Goal: Information Seeking & Learning: Learn about a topic

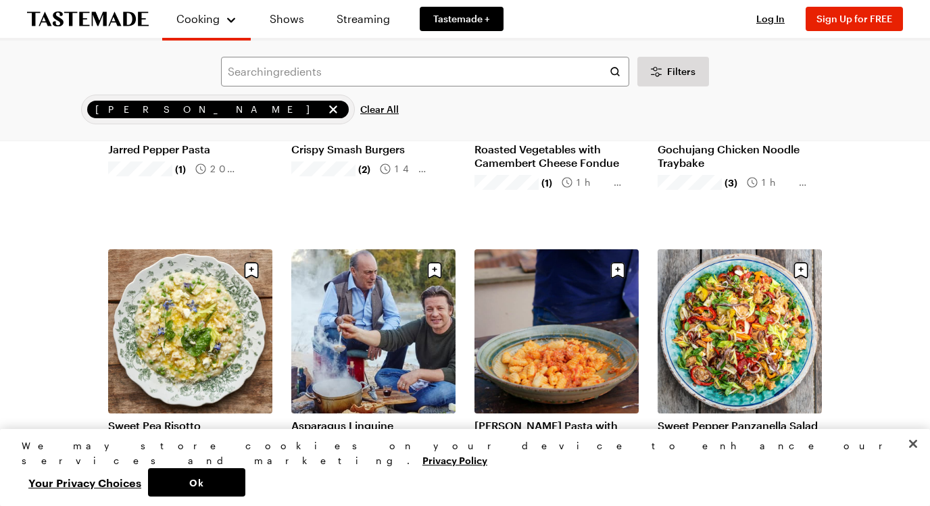
scroll to position [264, 0]
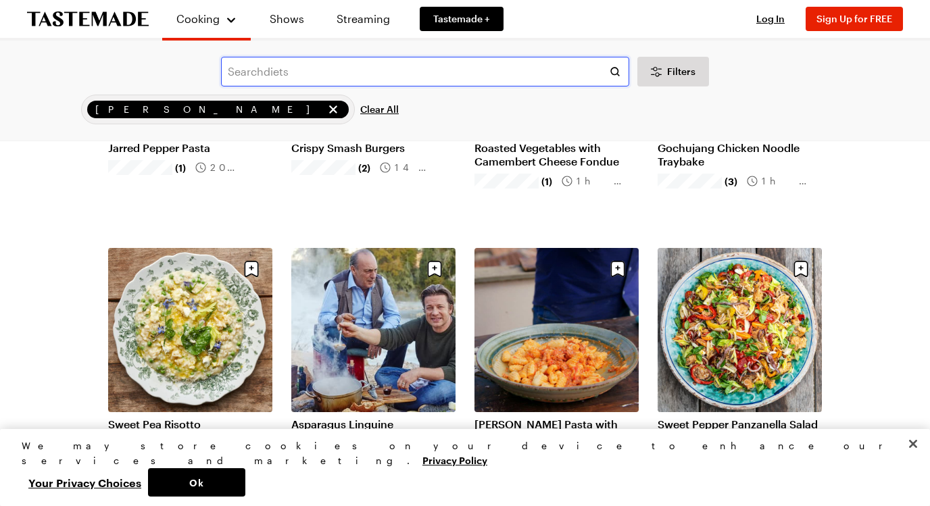
click at [321, 72] on input "text" at bounding box center [425, 72] width 408 height 30
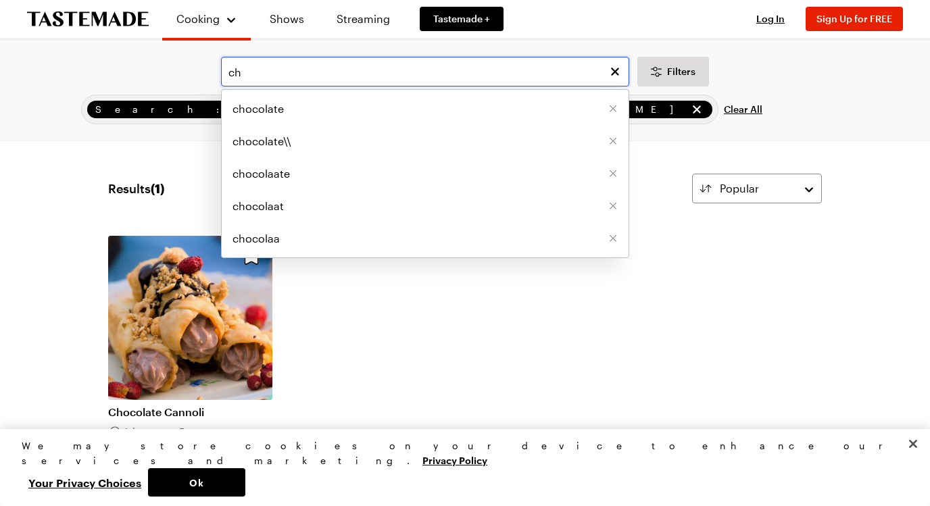
type input "c"
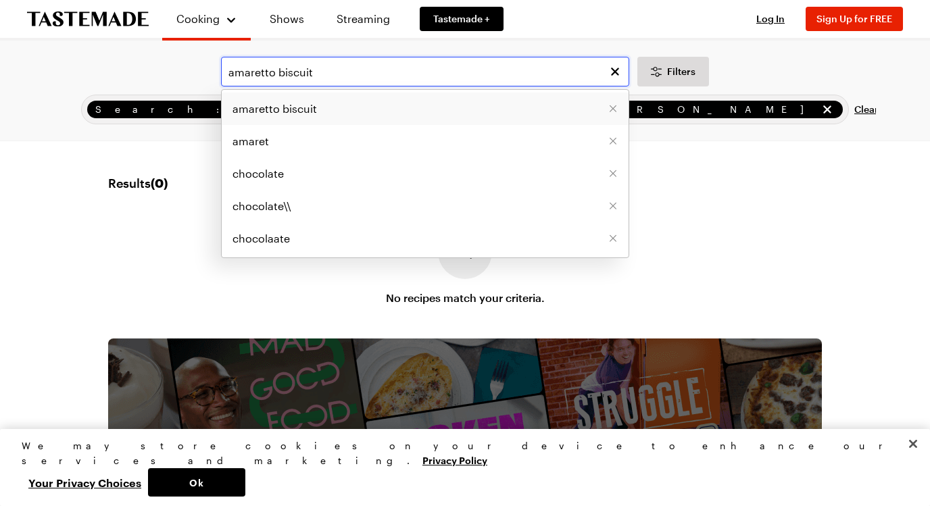
type input "amaretto biscuit"
click at [295, 112] on span "amaretto biscuit" at bounding box center [275, 109] width 84 height 16
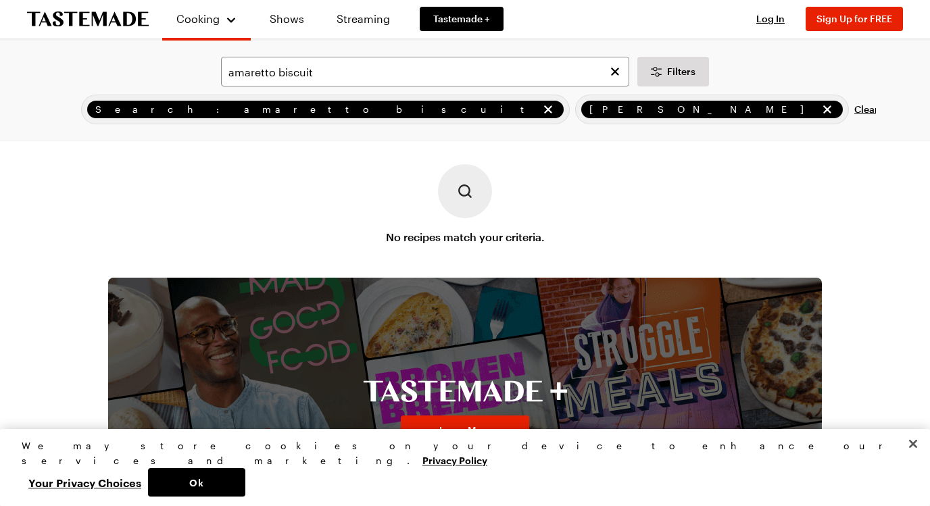
scroll to position [70, 0]
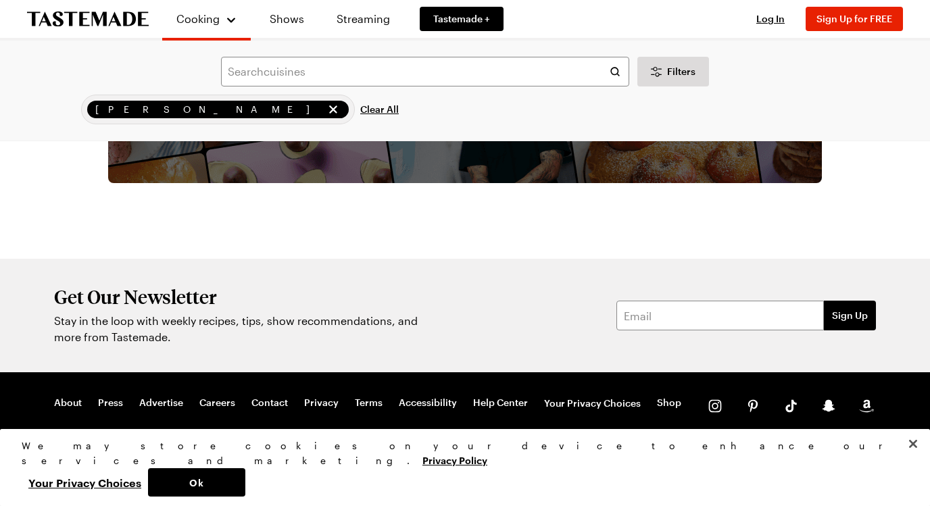
scroll to position [1993, 0]
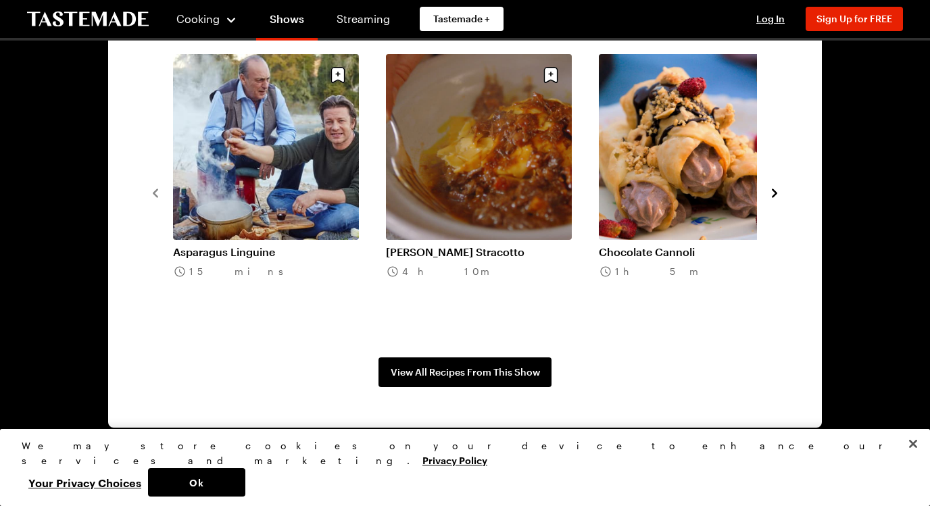
scroll to position [1062, 0]
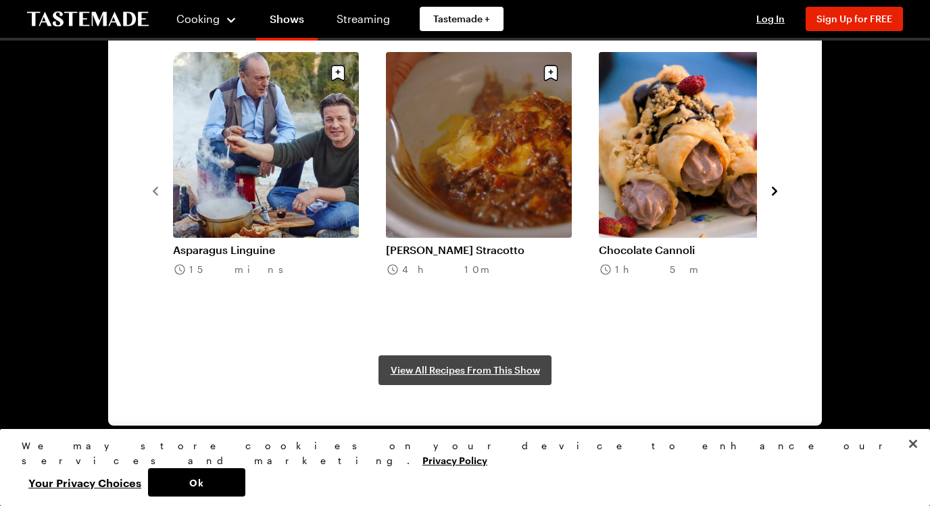
click at [429, 374] on span "View All Recipes From This Show" at bounding box center [465, 371] width 149 height 14
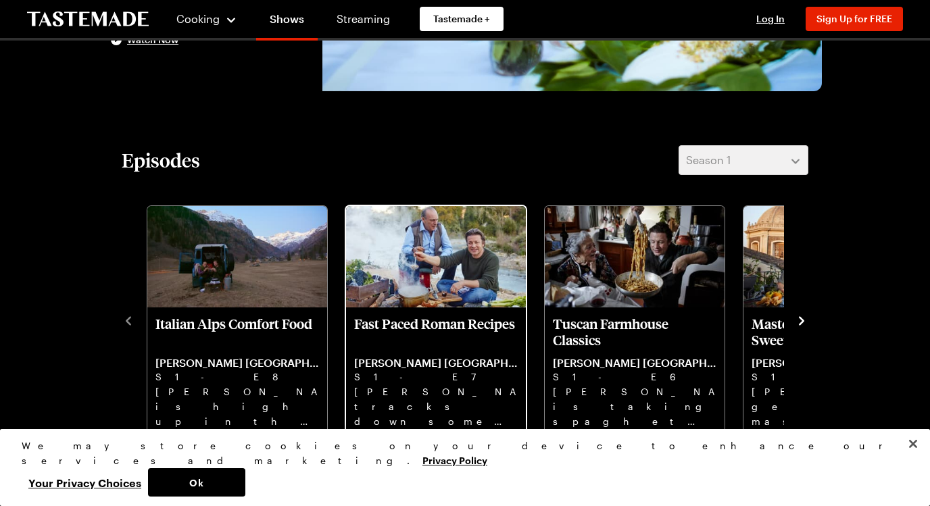
scroll to position [274, 0]
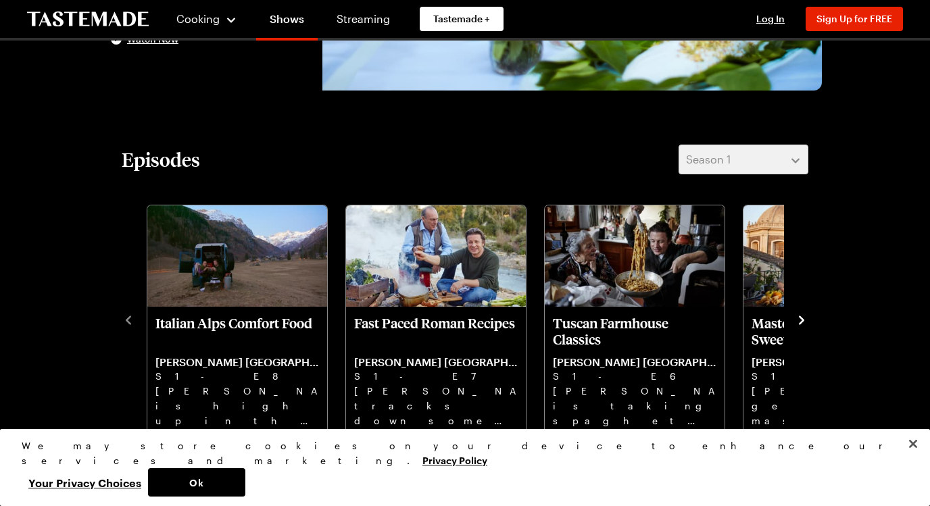
click at [801, 315] on icon "navigate to next item" at bounding box center [802, 321] width 14 height 14
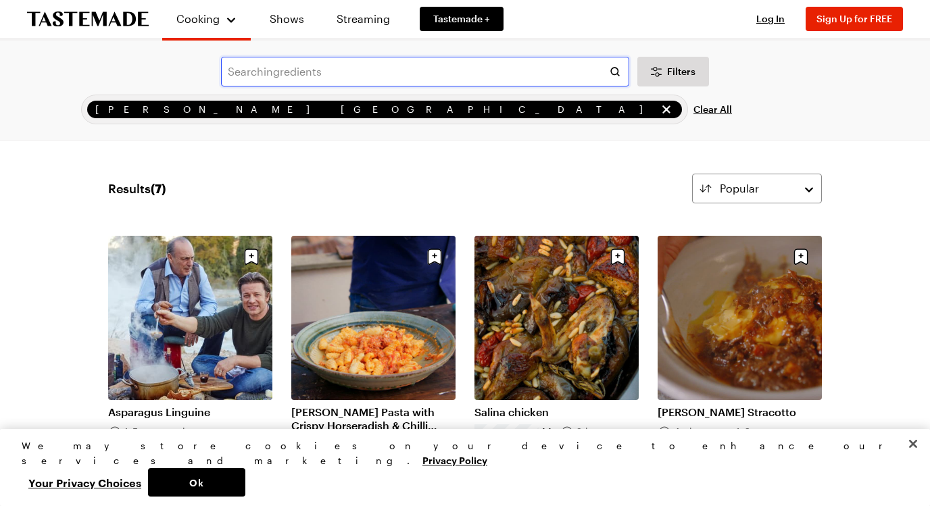
click at [314, 70] on input "text" at bounding box center [425, 72] width 408 height 30
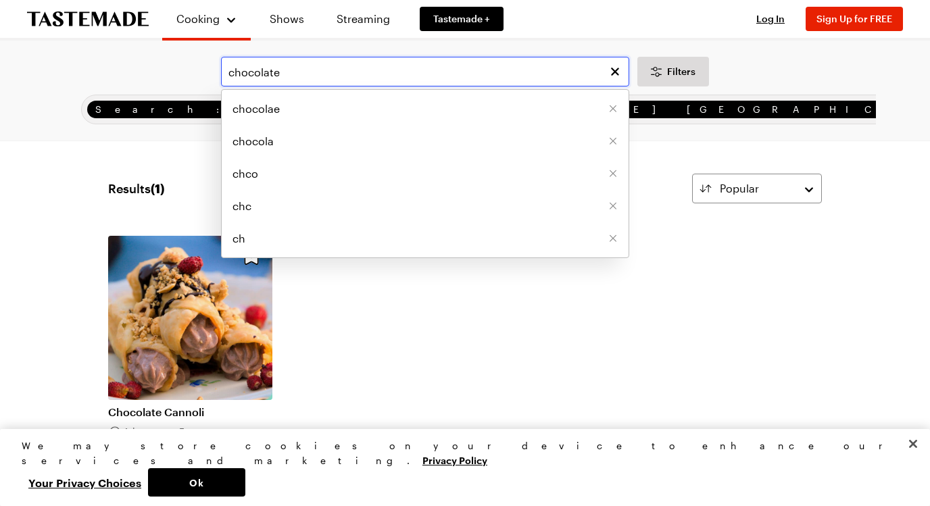
type input "chocolate"
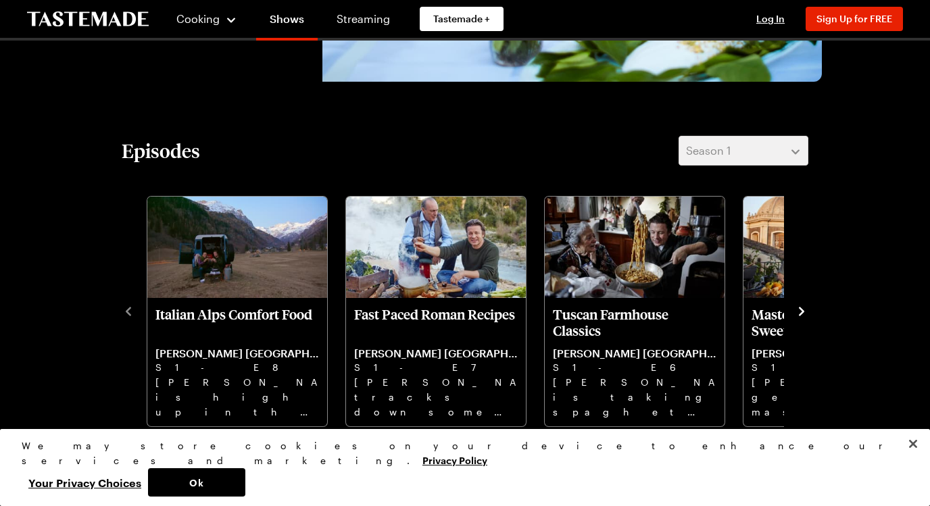
scroll to position [284, 0]
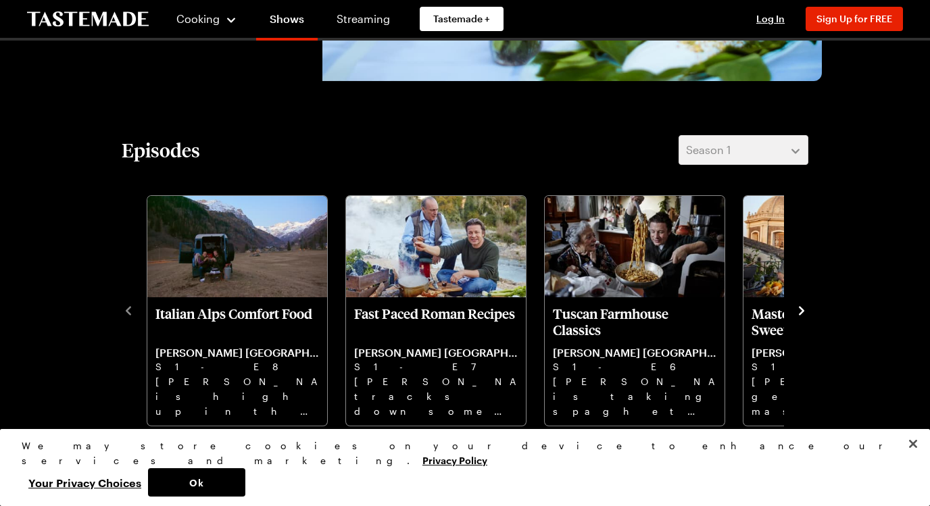
click at [800, 312] on icon "navigate to next item" at bounding box center [802, 311] width 14 height 14
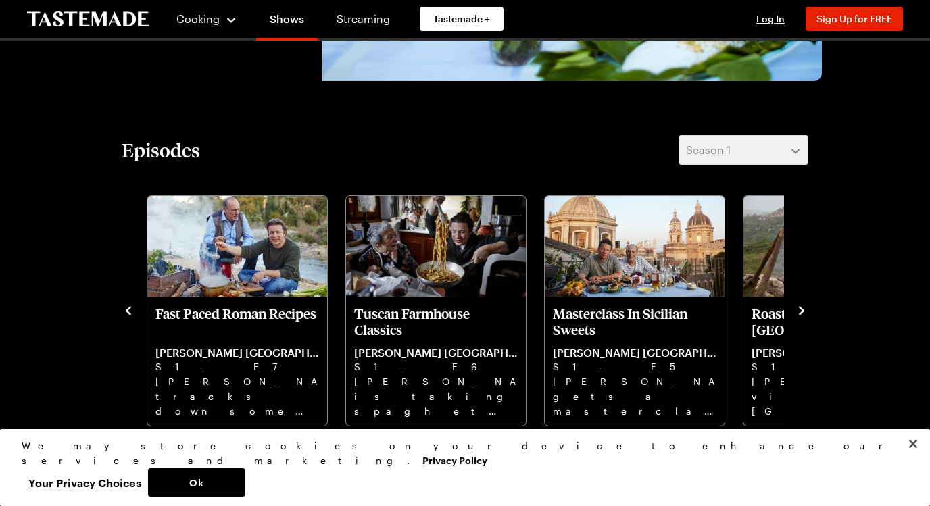
click at [800, 312] on icon "navigate to next item" at bounding box center [802, 311] width 14 height 14
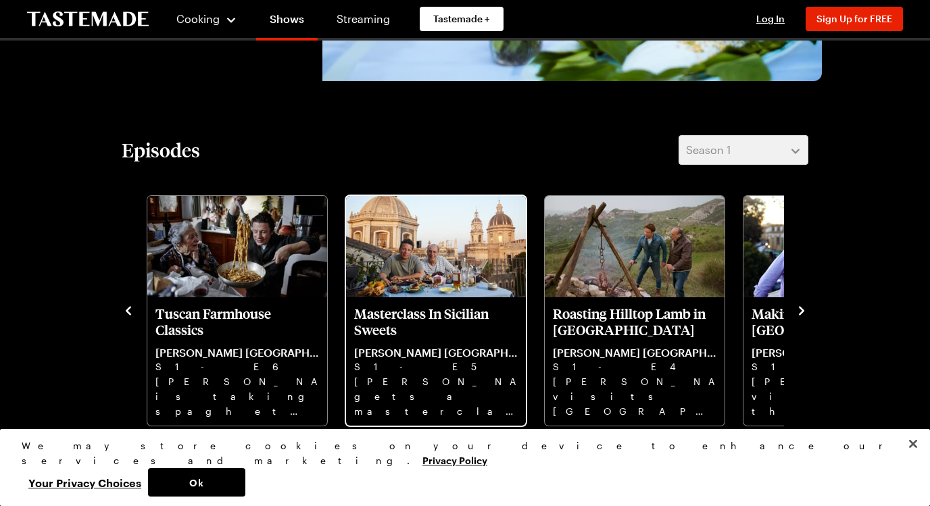
click at [428, 308] on p "Masterclass In Sicilian Sweets" at bounding box center [436, 321] width 164 height 32
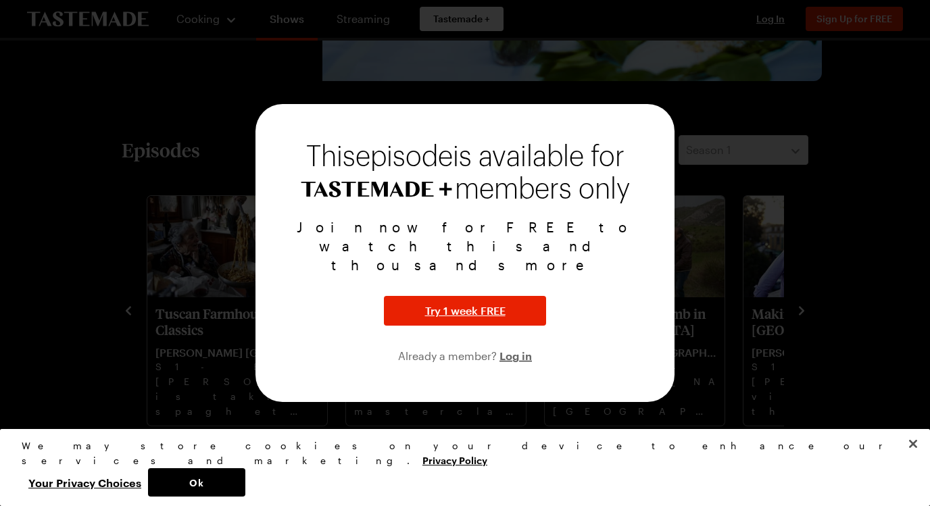
click at [675, 93] on div at bounding box center [465, 253] width 930 height 506
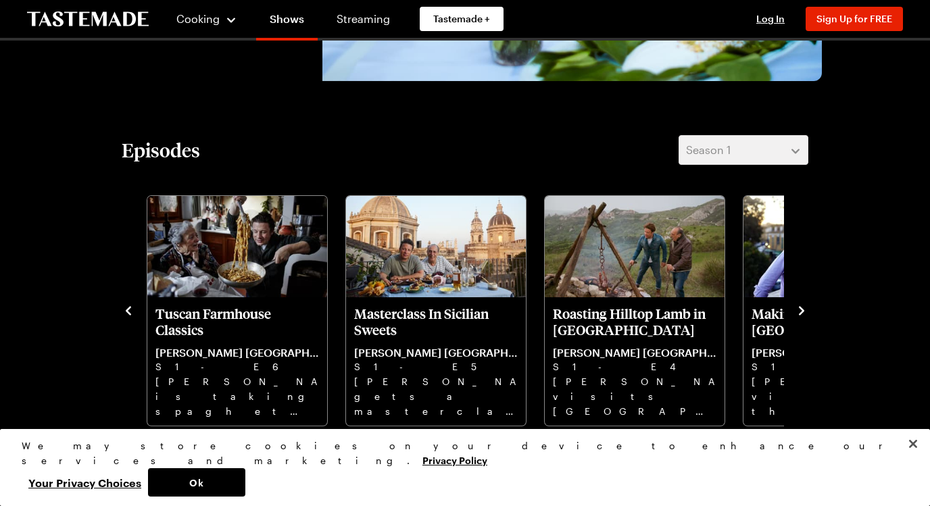
click at [799, 311] on icon "navigate to next item" at bounding box center [802, 311] width 14 height 14
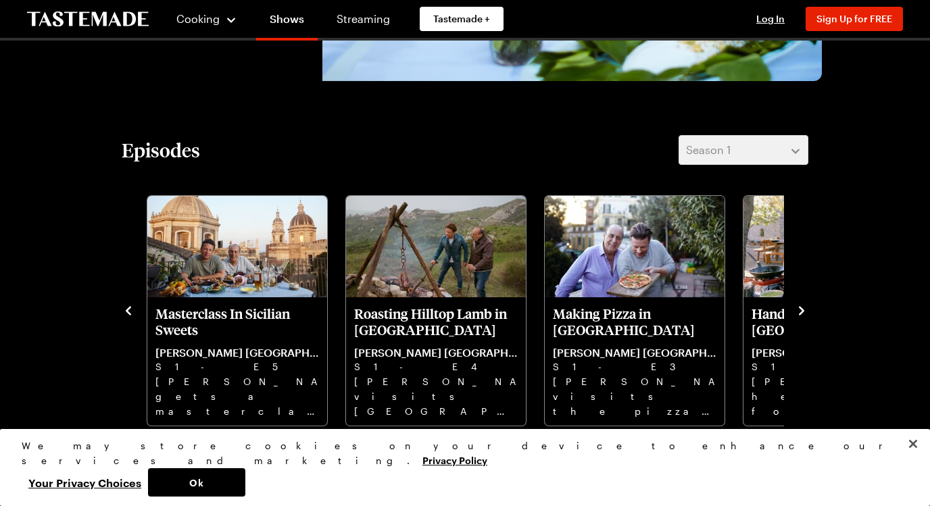
click at [799, 311] on icon "navigate to next item" at bounding box center [802, 311] width 14 height 14
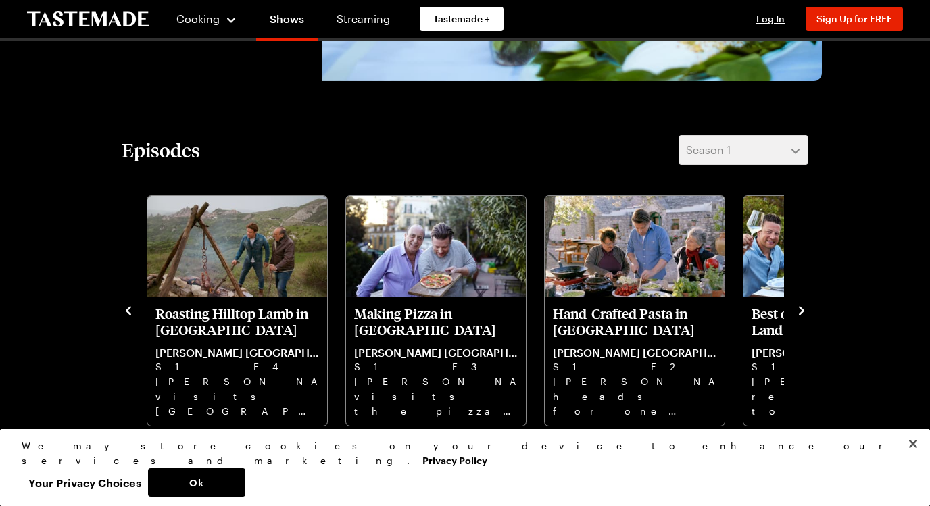
click at [799, 311] on icon "navigate to next item" at bounding box center [802, 311] width 14 height 14
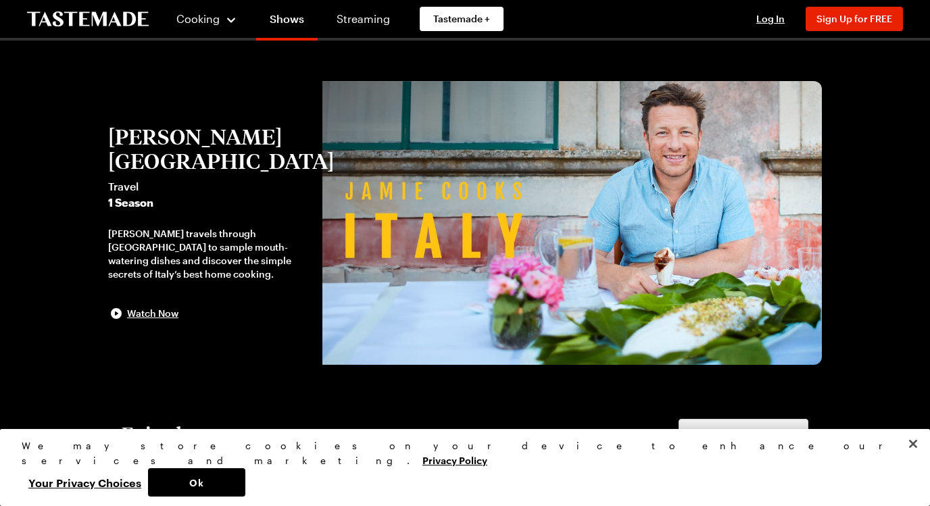
scroll to position [0, 0]
click at [491, 20] on link "Tastemade +" at bounding box center [462, 19] width 84 height 24
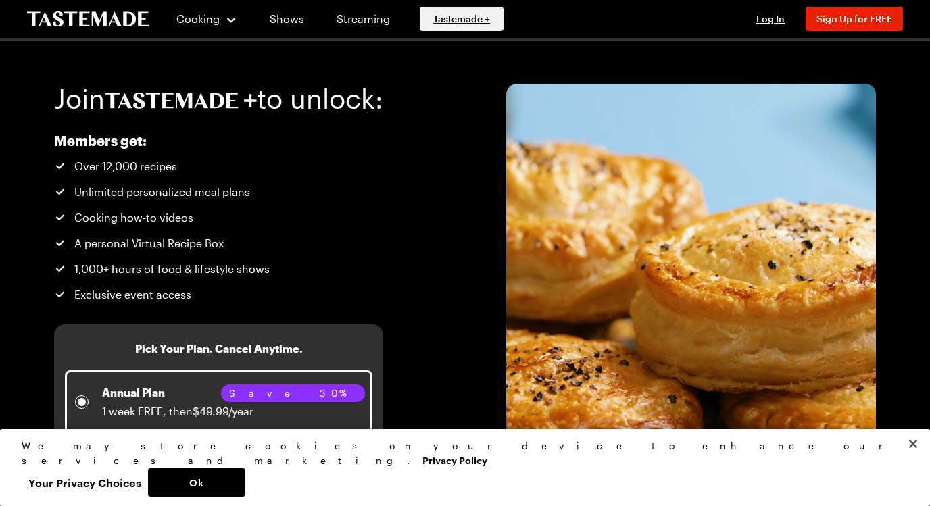
click at [491, 20] on link "Tastemade +" at bounding box center [462, 19] width 84 height 24
